Goal: Transaction & Acquisition: Book appointment/travel/reservation

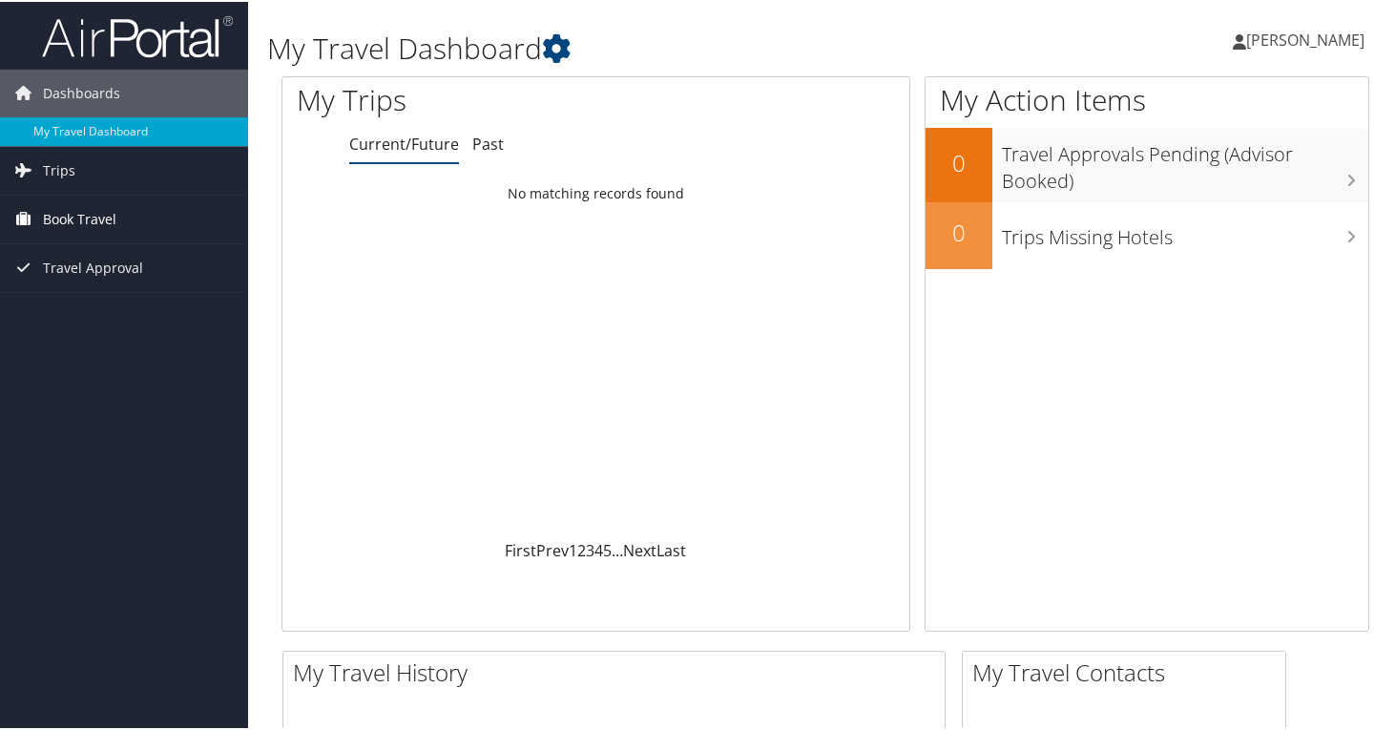
click at [104, 221] on span "Book Travel" at bounding box center [79, 218] width 73 height 48
click at [88, 182] on link "Trips" at bounding box center [124, 169] width 248 height 48
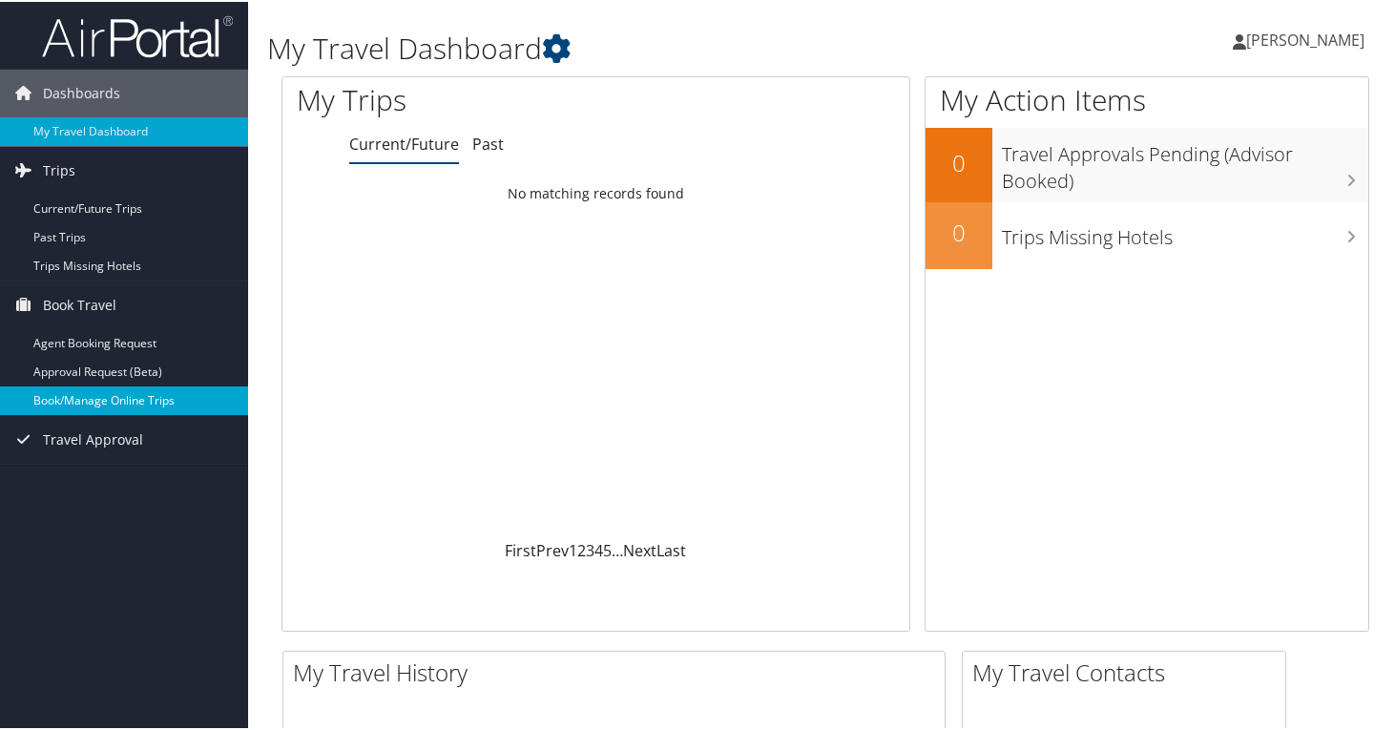
click at [91, 388] on link "Book/Manage Online Trips" at bounding box center [124, 399] width 248 height 29
